Goal: Browse casually

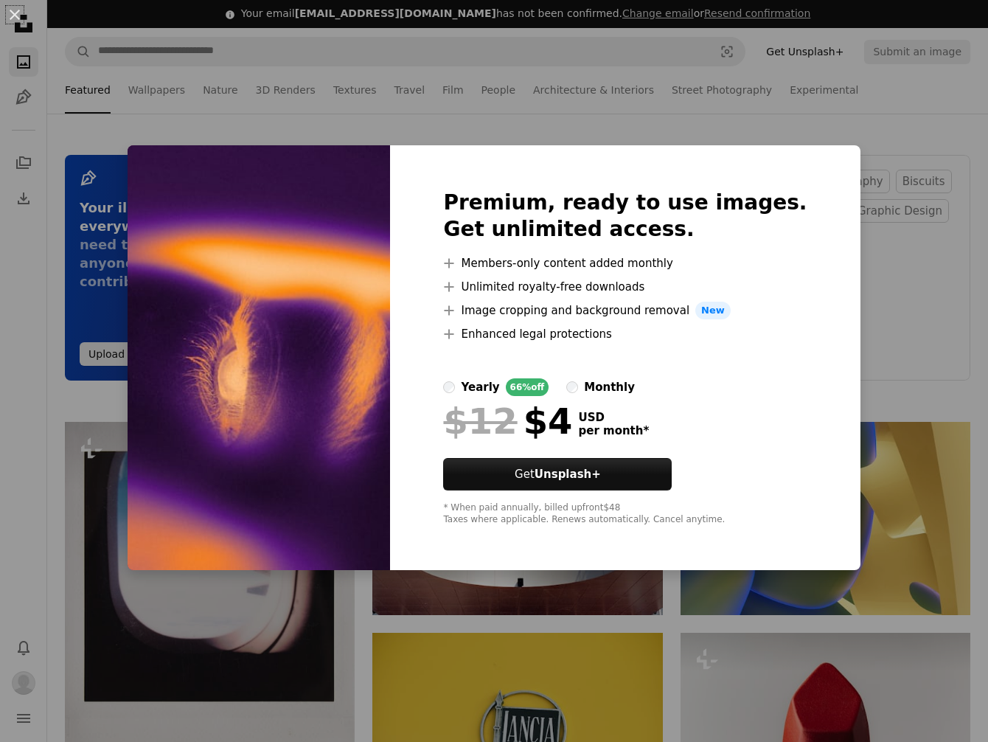
scroll to position [1182, 0]
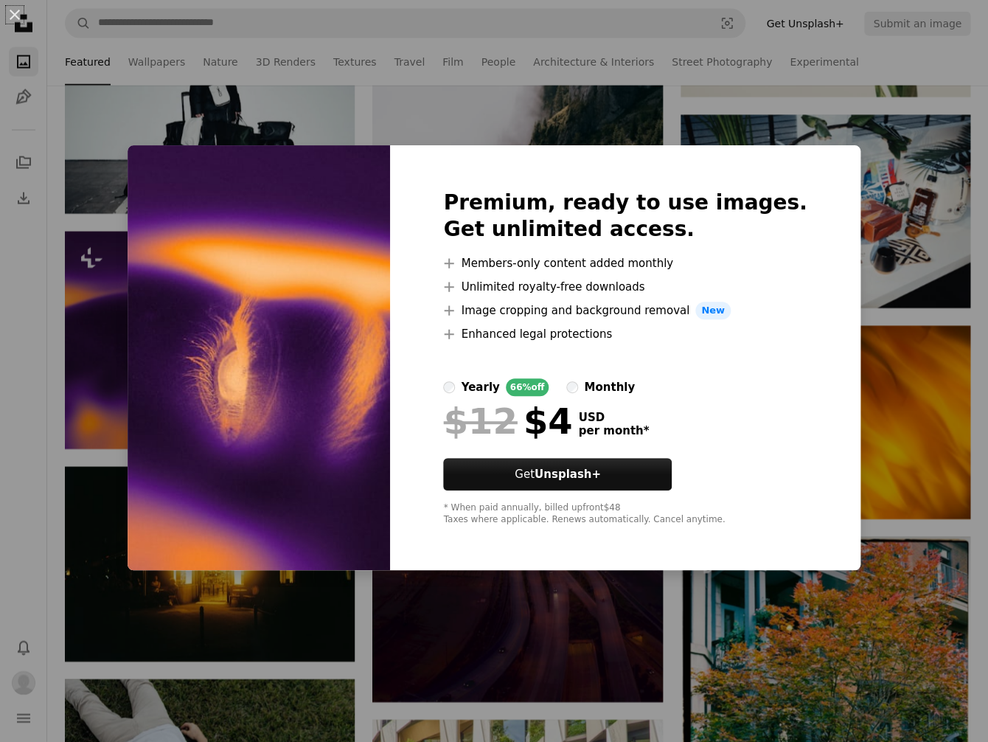
click at [618, 385] on div "monthly" at bounding box center [609, 387] width 51 height 18
click at [499, 382] on div "yearly" at bounding box center [480, 387] width 38 height 18
click at [190, 123] on div "An X shape Premium, ready to use images. Get unlimited access. A plus sign Memb…" at bounding box center [494, 371] width 988 height 742
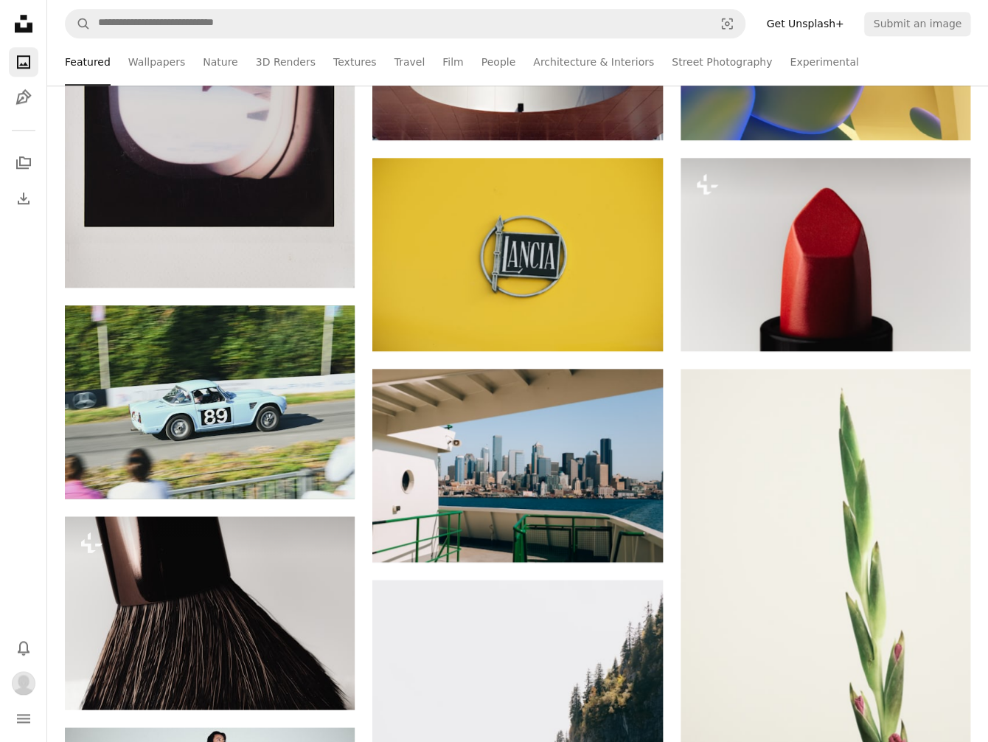
scroll to position [0, 0]
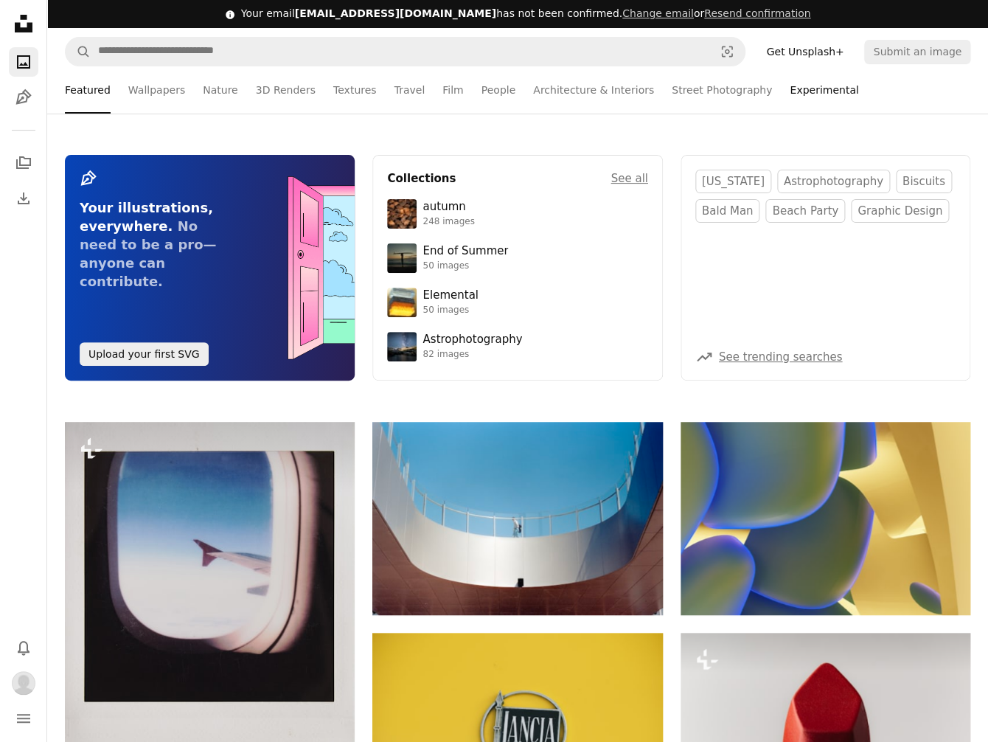
click at [790, 100] on link "Experimental" at bounding box center [824, 89] width 69 height 47
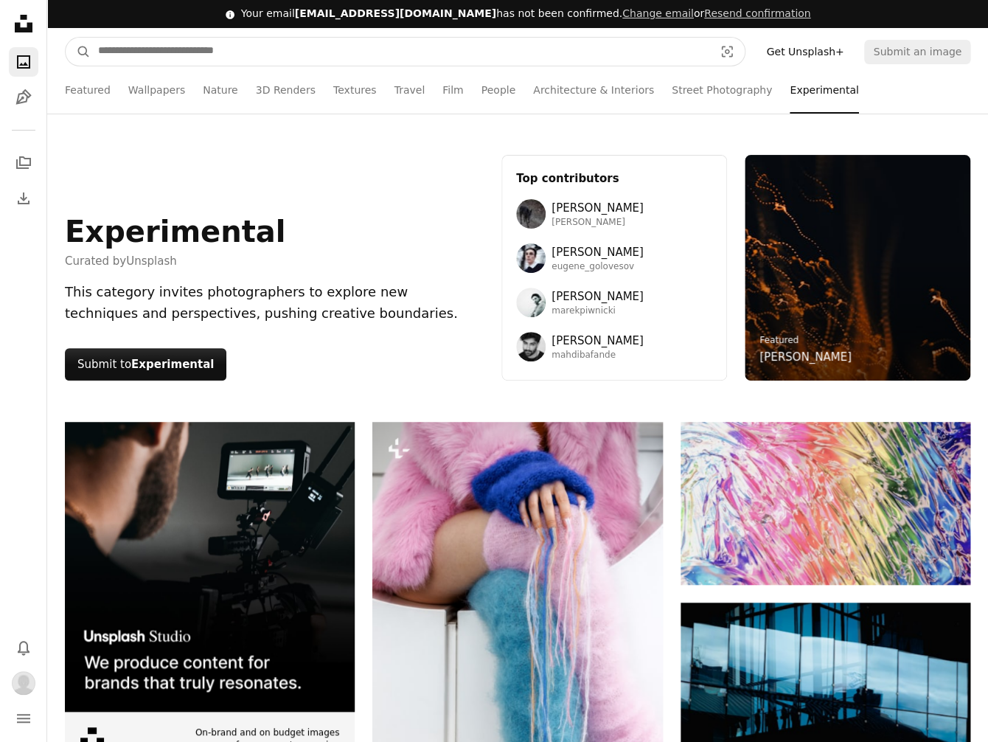
click at [400, 54] on input "Find visuals sitewide" at bounding box center [400, 52] width 619 height 28
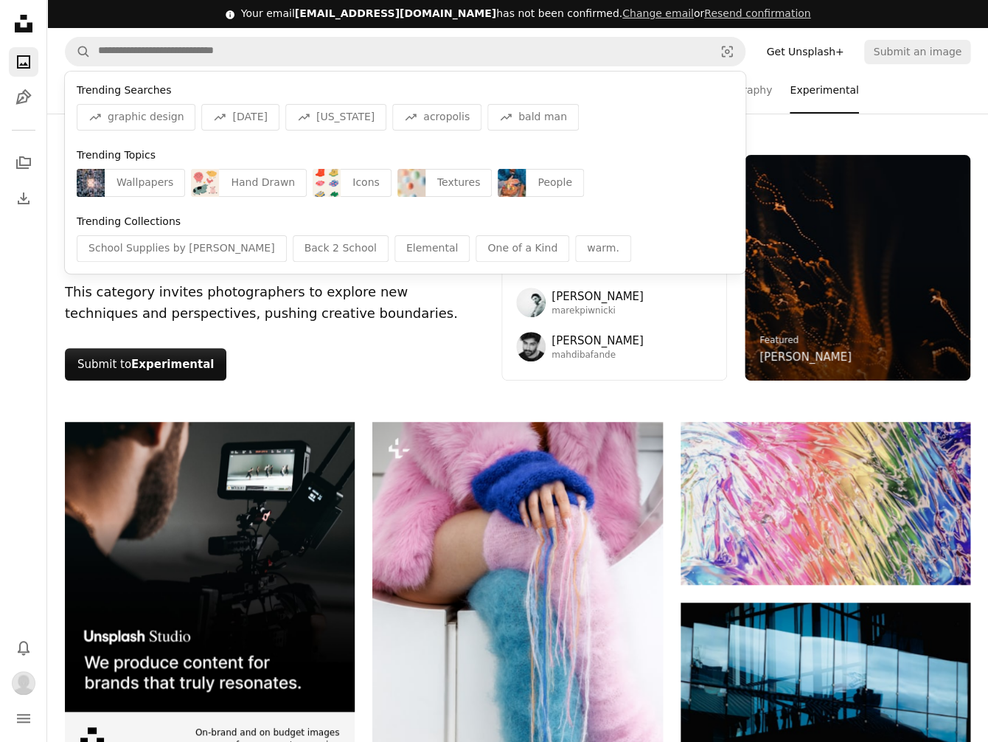
click at [799, 335] on link "Featured" at bounding box center [779, 340] width 39 height 10
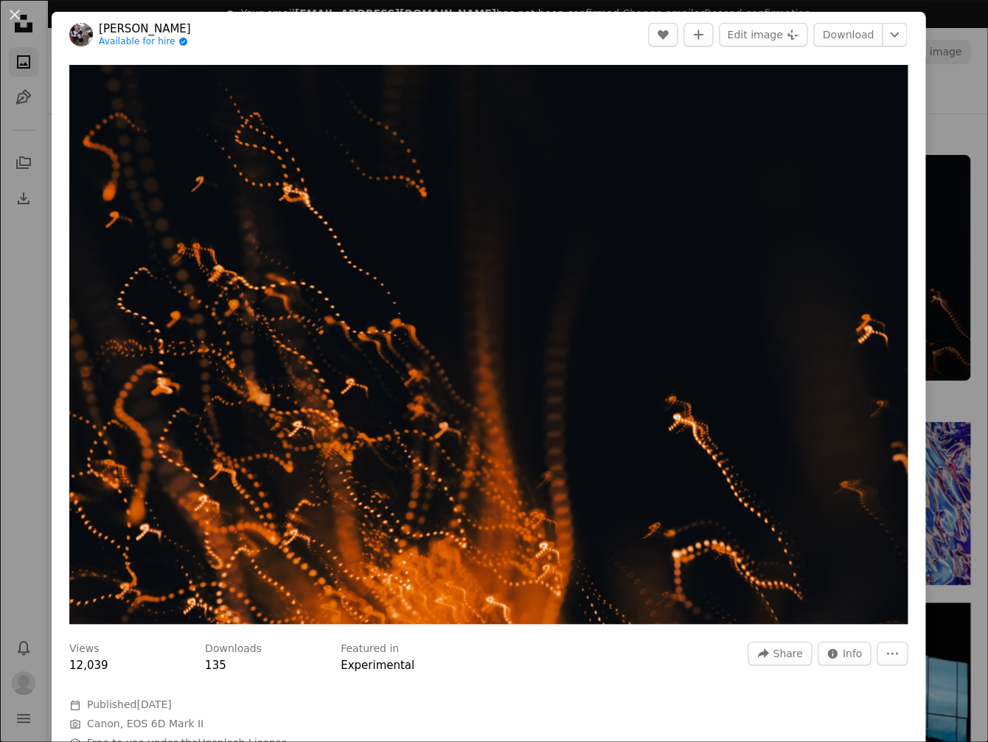
click at [32, 300] on div "An X shape [PERSON_NAME] Available for hire A checkmark inside of a circle A he…" at bounding box center [494, 371] width 988 height 742
